Goal: Information Seeking & Learning: Learn about a topic

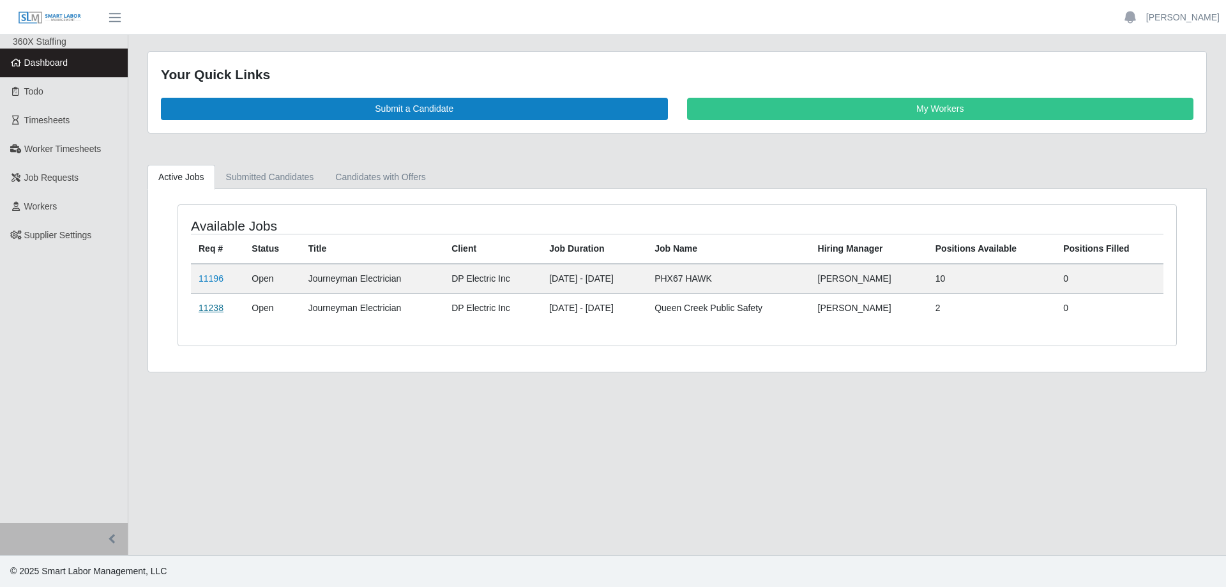
click at [204, 308] on link "11238" at bounding box center [211, 308] width 25 height 10
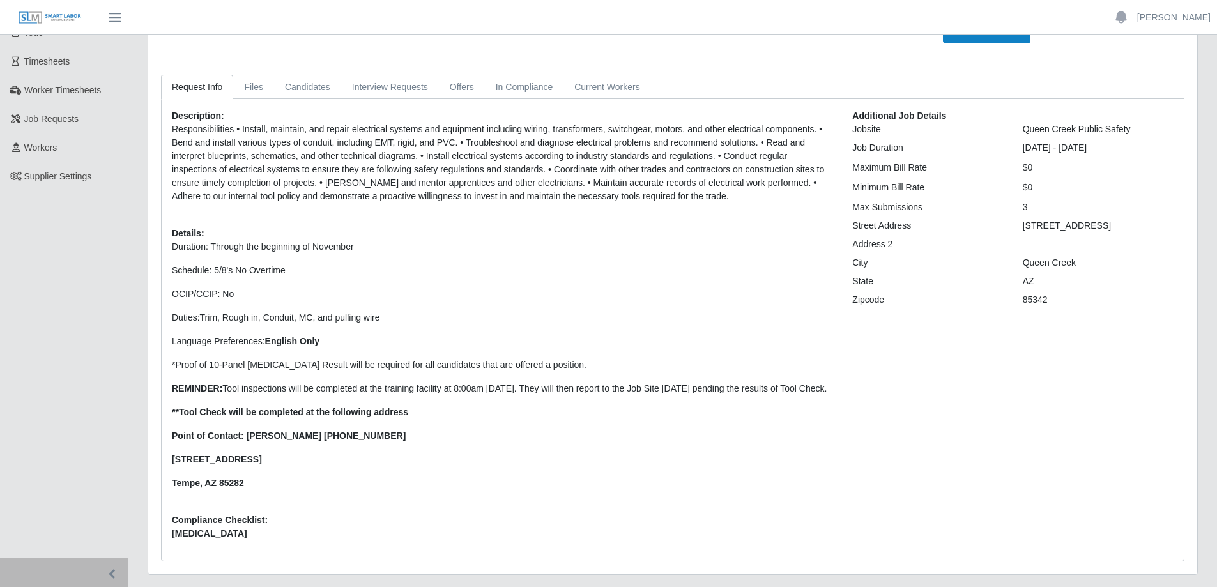
scroll to position [107, 0]
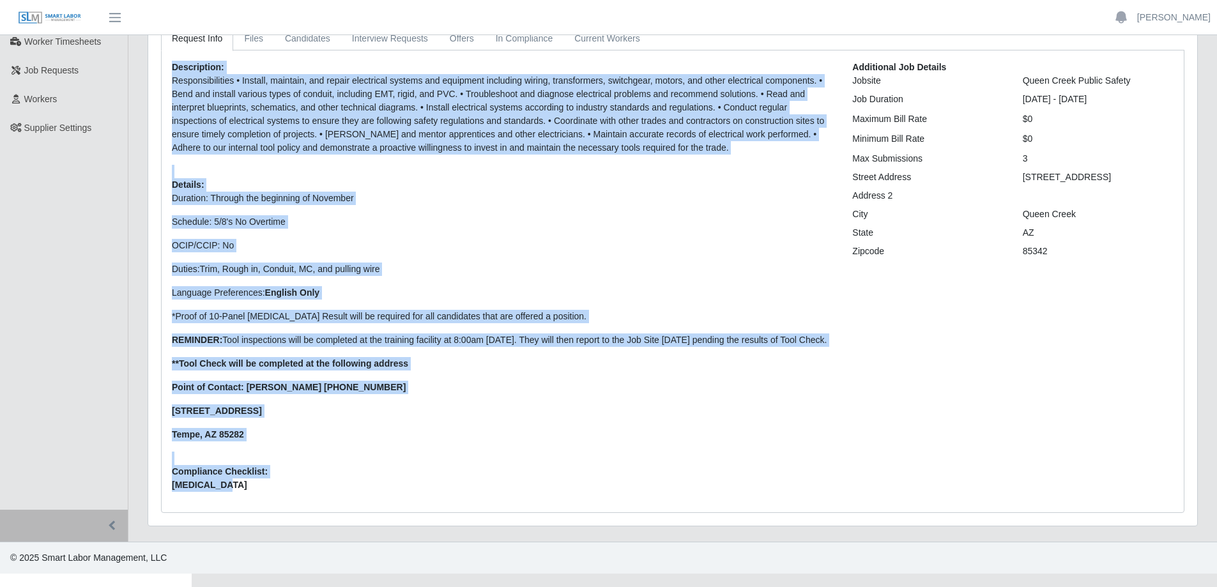
drag, startPoint x: 248, startPoint y: 496, endPoint x: 160, endPoint y: 71, distance: 434.2
click at [160, 71] on div "Request Info Files Candidates Interview Requests Offers In Compliance Current W…" at bounding box center [672, 269] width 1042 height 487
copy div "Loremipsumd: Sitametconsectet • Adipisc, elitsedd, eiu tempor incididunt utlabo…"
drag, startPoint x: 1051, startPoint y: 250, endPoint x: 853, endPoint y: 171, distance: 212.9
click at [853, 171] on div "Additional Job Details Jobsite Queen Creek Public Safety Job Duration 09/15/202…" at bounding box center [1012, 281] width 340 height 441
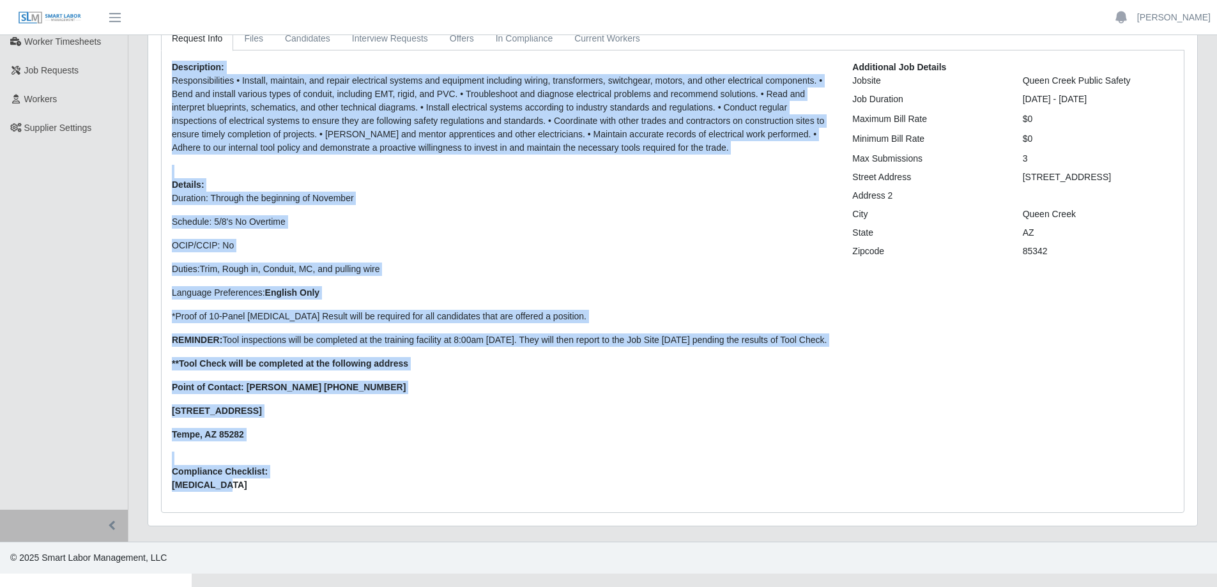
copy div "Street Address 22050 E Queen Creek Road Address 2 City Queen Creek State AZ Zip…"
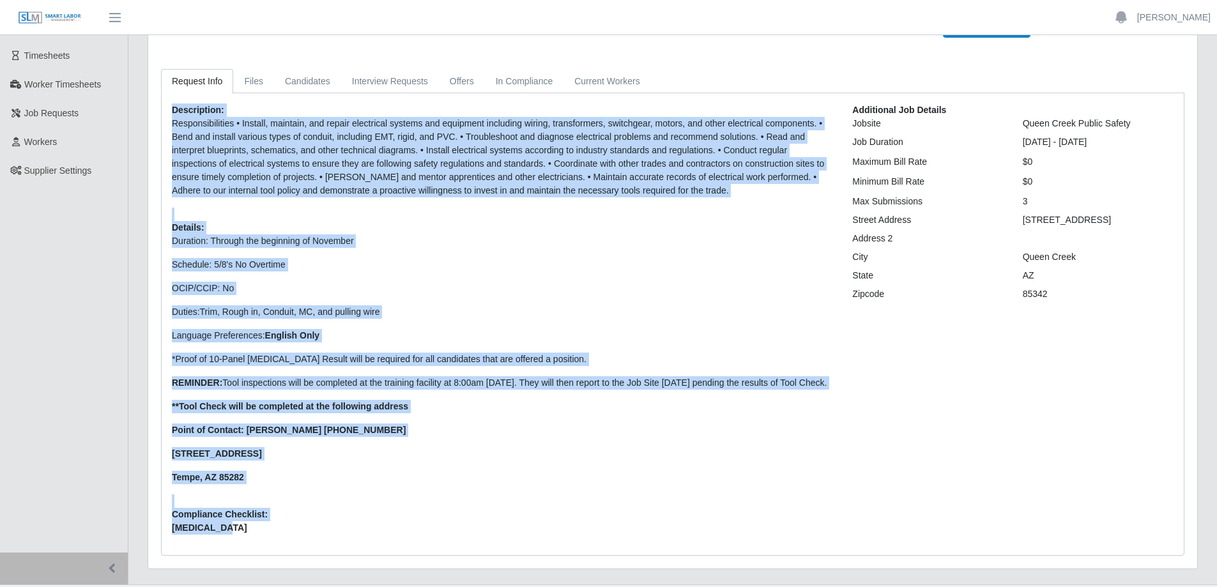
scroll to position [43, 0]
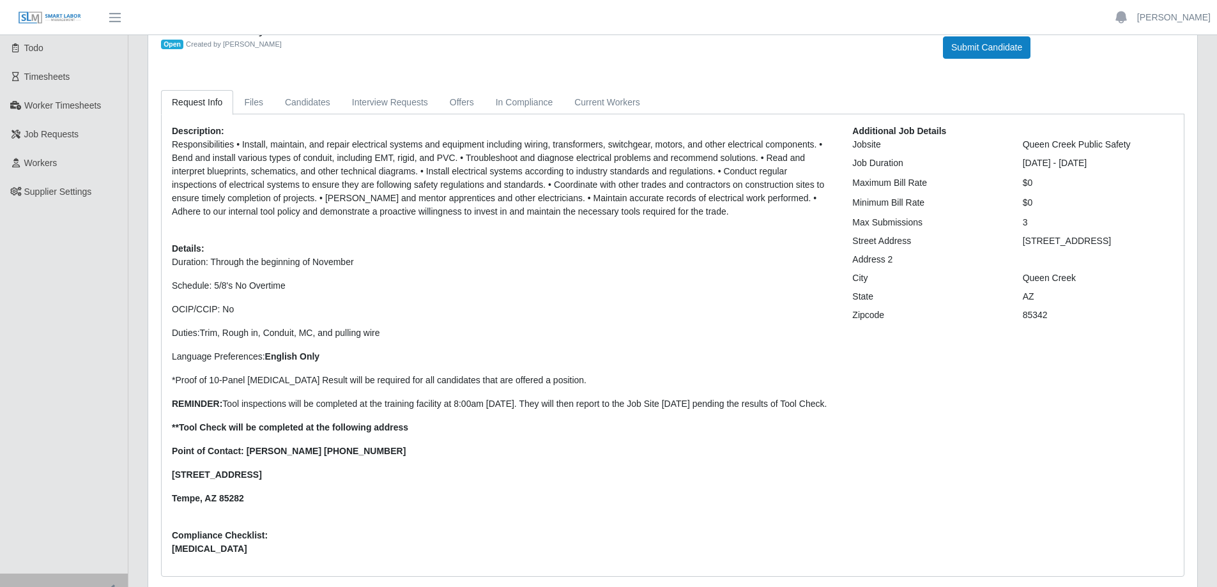
click at [623, 269] on p "Duration: Through the beginning of November Schedule: 5/8's No Overtime OCIP/CC…" at bounding box center [502, 380] width 661 height 250
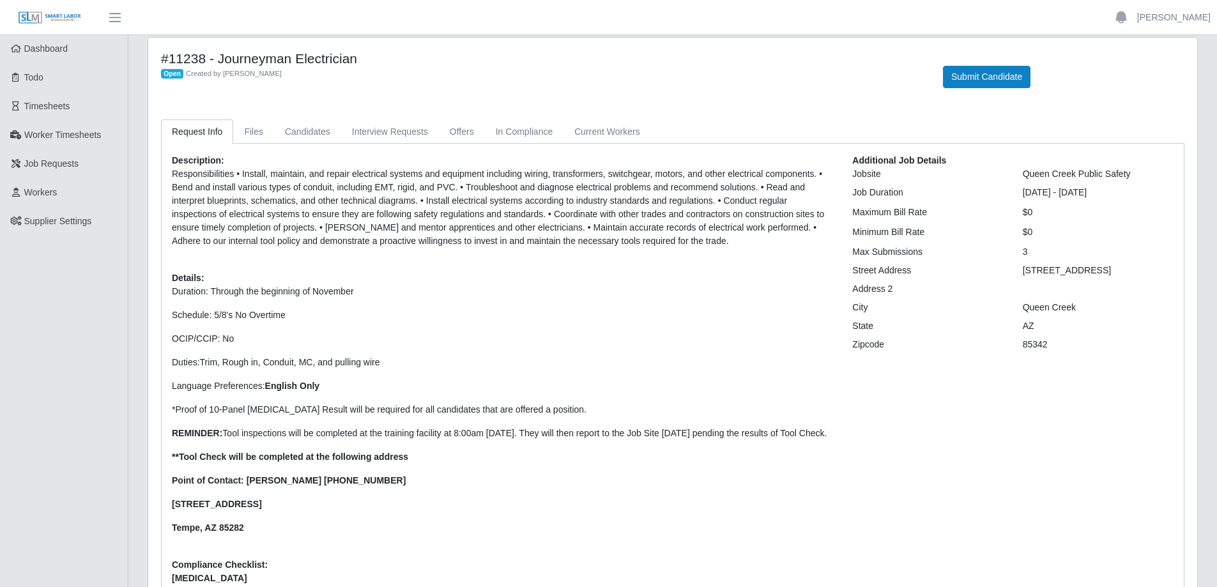
scroll to position [0, 0]
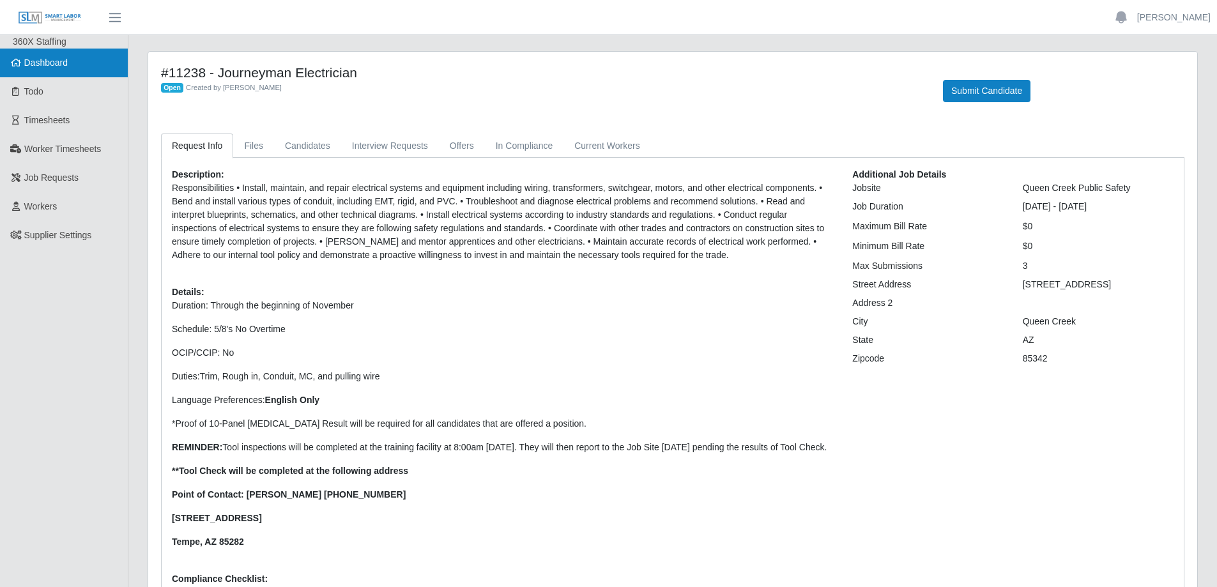
click at [50, 68] on span "Dashboard" at bounding box center [46, 62] width 44 height 10
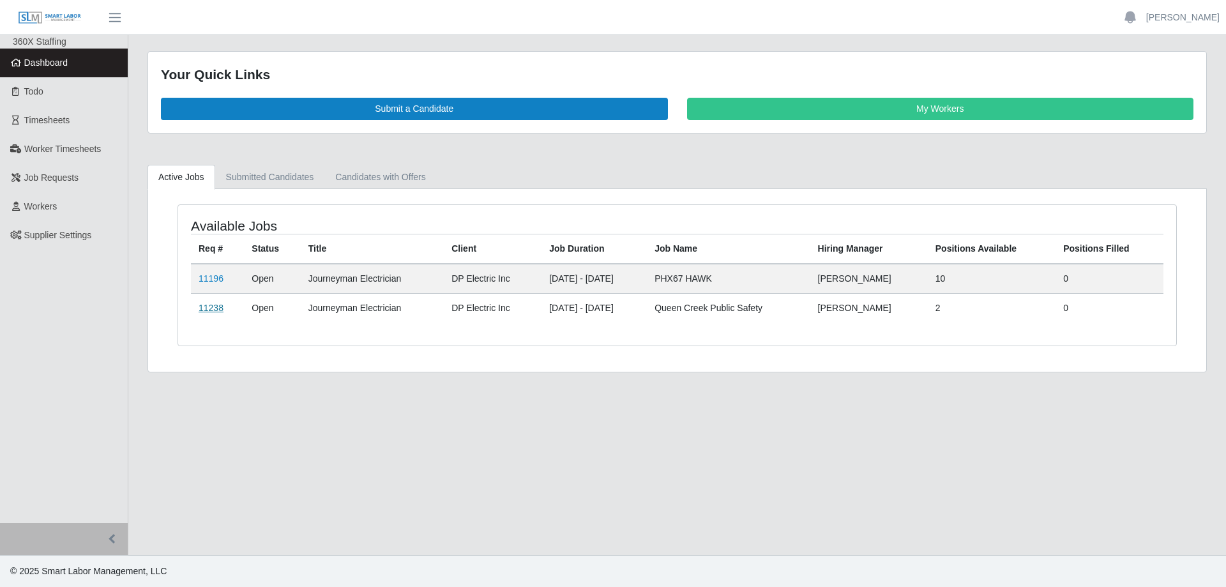
click at [213, 310] on link "11238" at bounding box center [211, 308] width 25 height 10
